Goal: Task Accomplishment & Management: Use online tool/utility

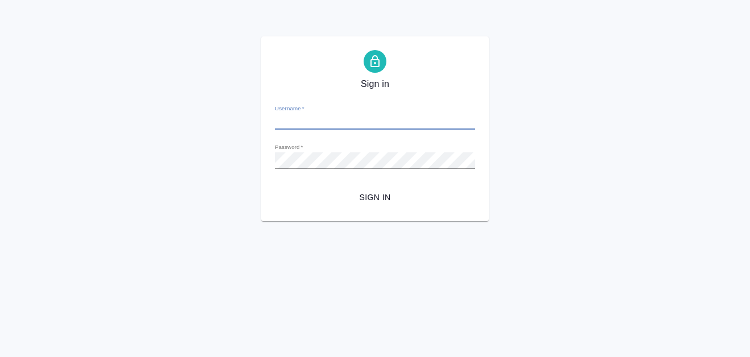
type input "[PERSON_NAME][EMAIL_ADDRESS][DOMAIN_NAME]"
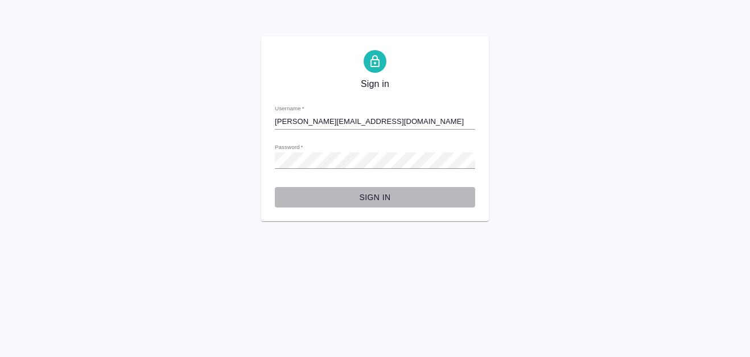
click at [366, 198] on span "Sign in" at bounding box center [375, 198] width 182 height 14
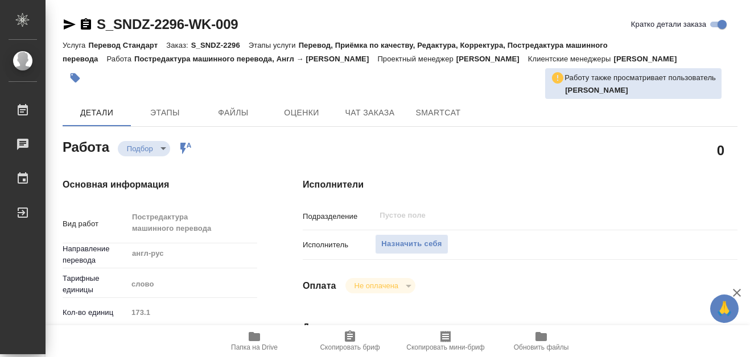
type textarea "x"
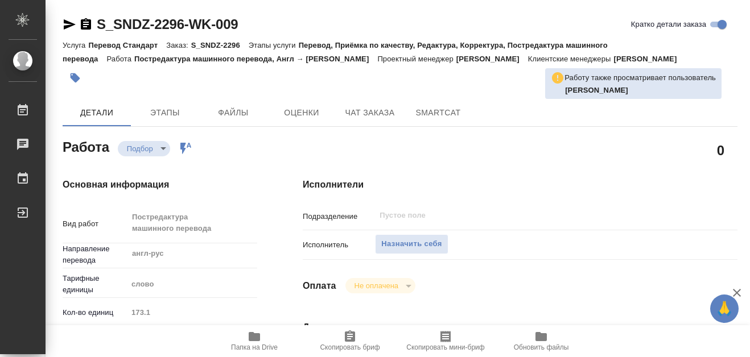
type textarea "x"
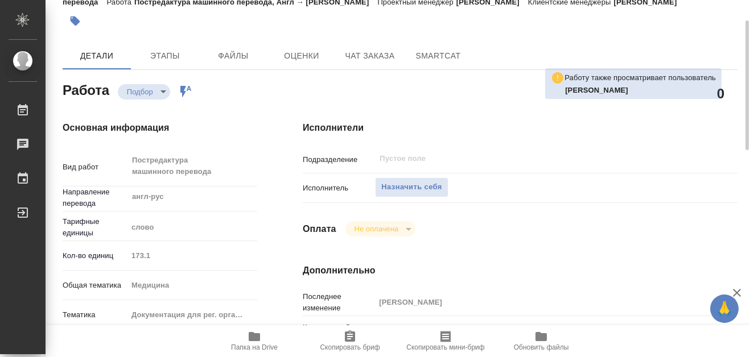
type textarea "x"
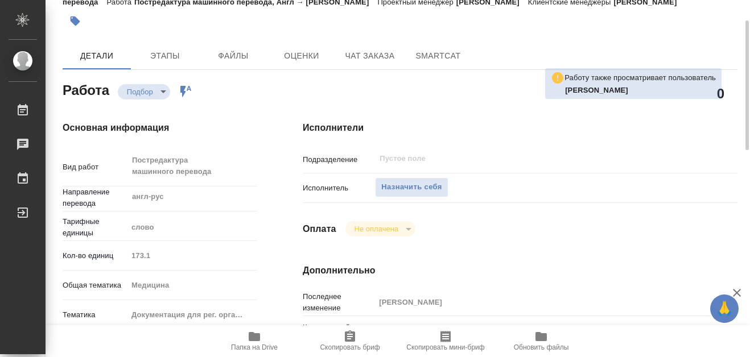
scroll to position [114, 0]
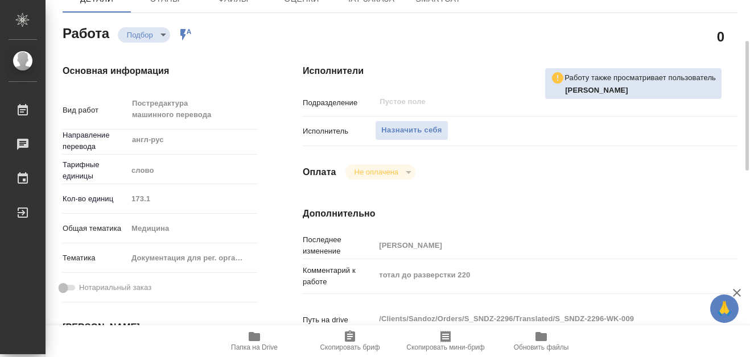
type textarea "x"
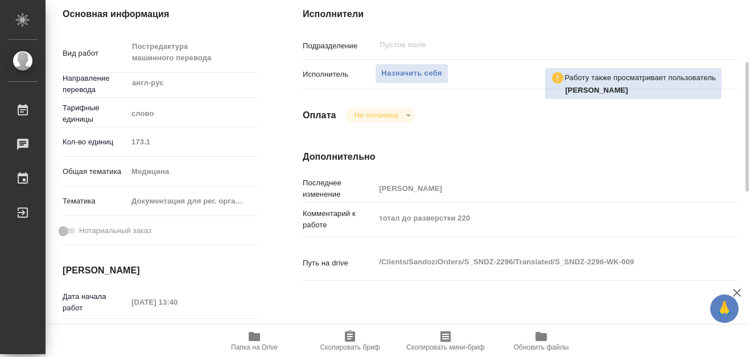
scroll to position [0, 0]
